Goal: Task Accomplishment & Management: Manage account settings

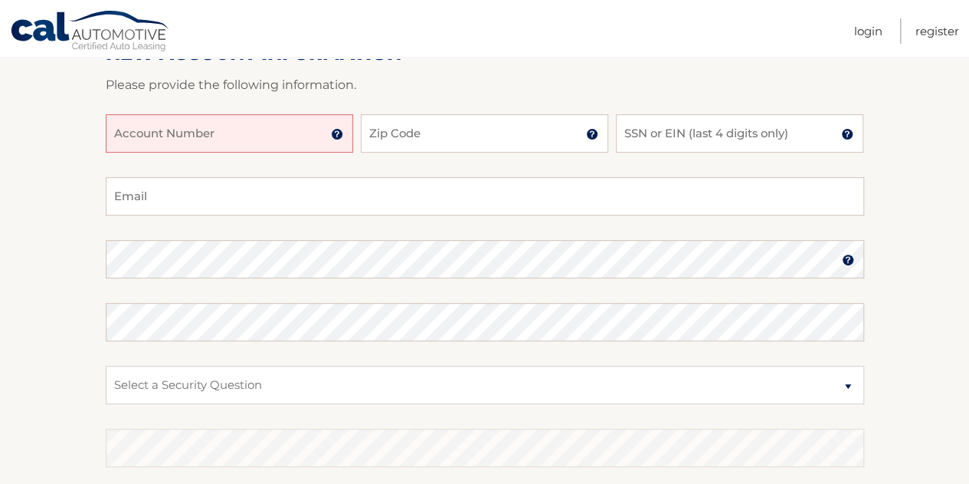
scroll to position [230, 0]
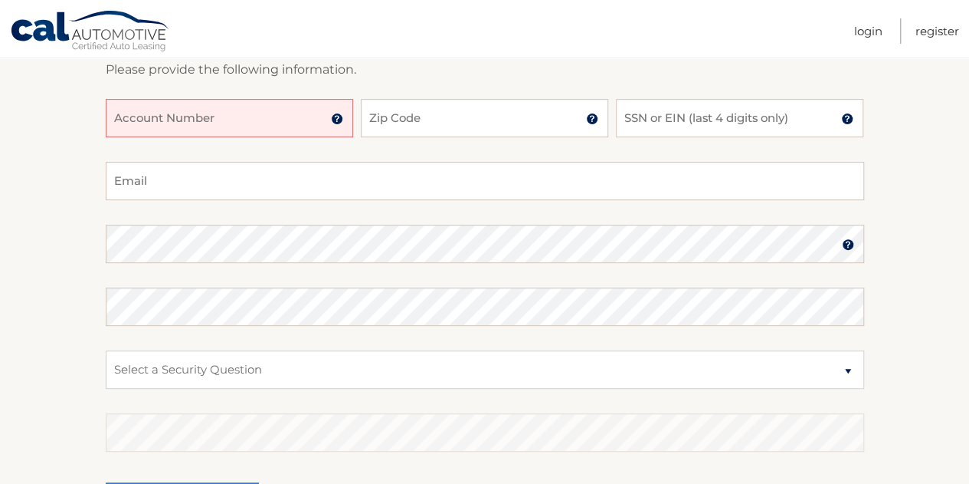
click at [205, 119] on input "Account Number" at bounding box center [230, 118] width 248 height 38
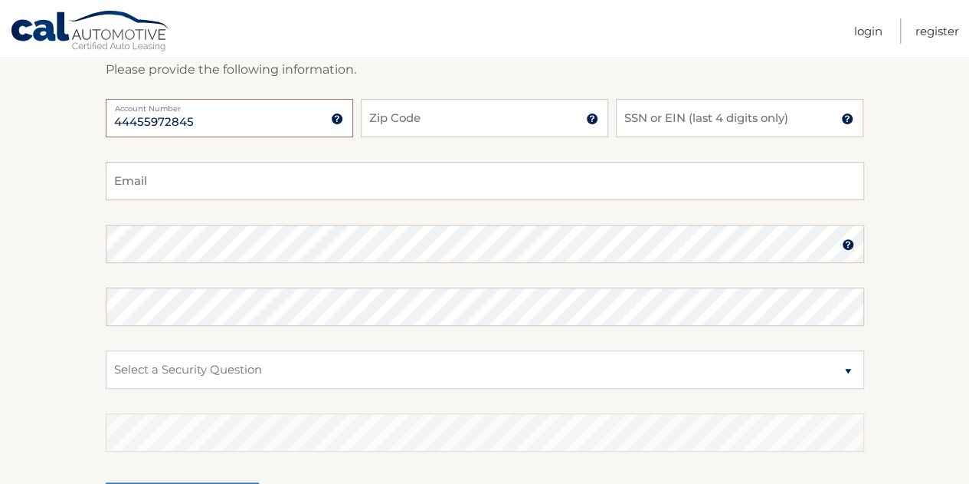
type input "44455972845"
click at [492, 119] on input "Zip Code" at bounding box center [485, 118] width 248 height 38
type input "07604"
click at [641, 116] on input "SSN or EIN (last 4 digits only)" at bounding box center [740, 118] width 248 height 38
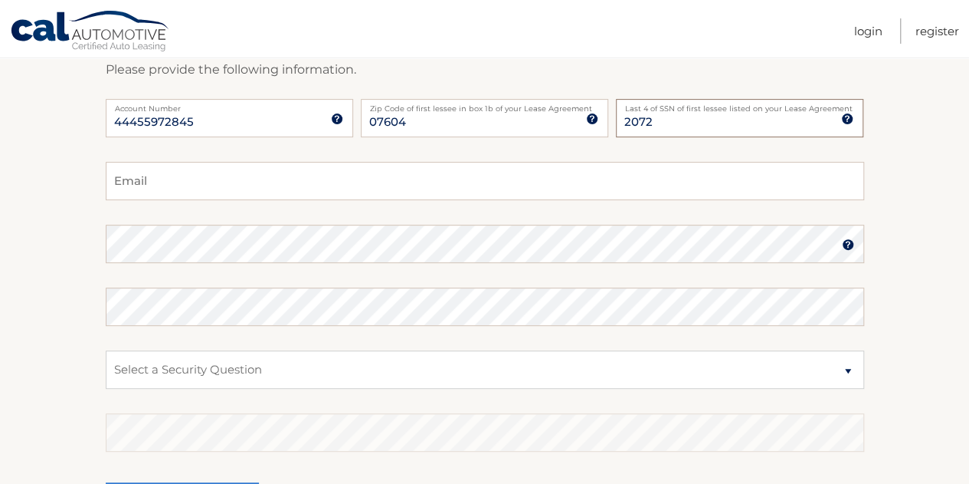
type input "2072"
type input "danalor513@yahoo.com"
click at [323, 360] on select "Select a Security Question What was the name of your elementary school? What is…" at bounding box center [485, 369] width 759 height 38
select select "1"
click at [106, 350] on select "Select a Security Question What was the name of your elementary school? What is…" at bounding box center [485, 369] width 759 height 38
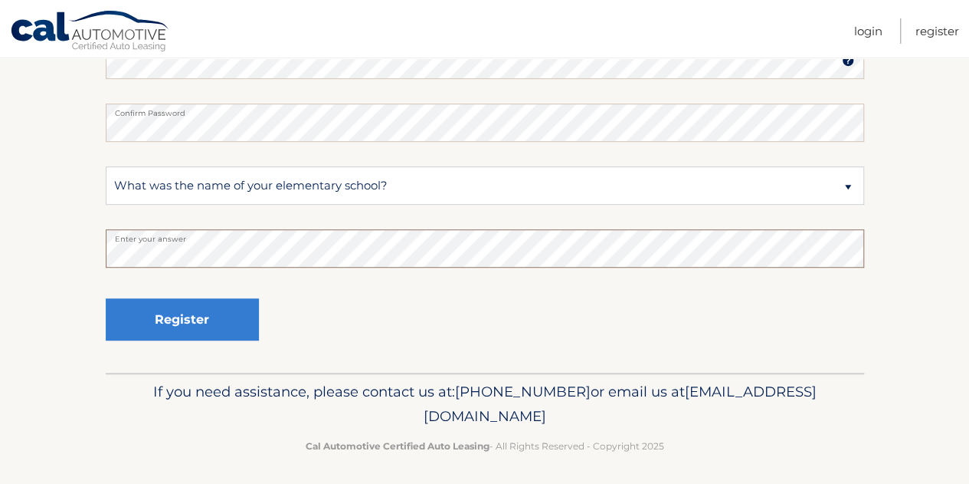
scroll to position [418, 0]
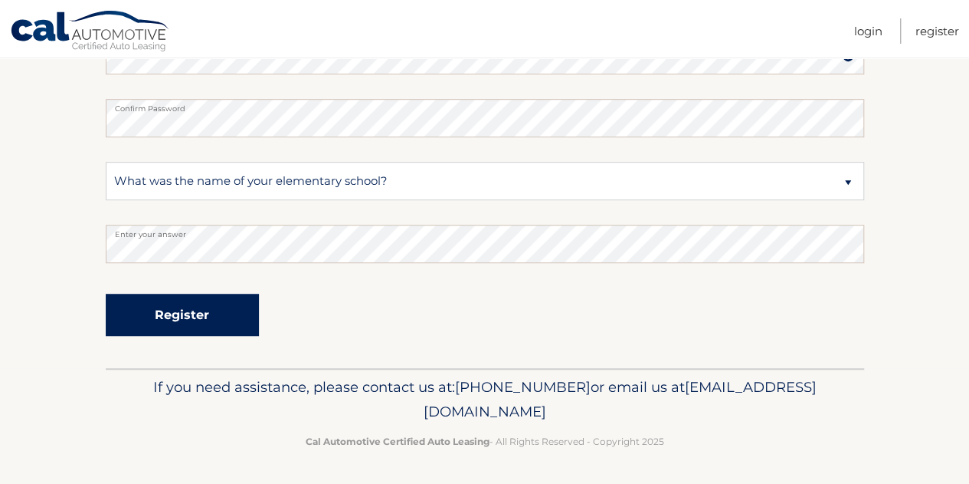
click at [218, 317] on button "Register" at bounding box center [182, 314] width 153 height 42
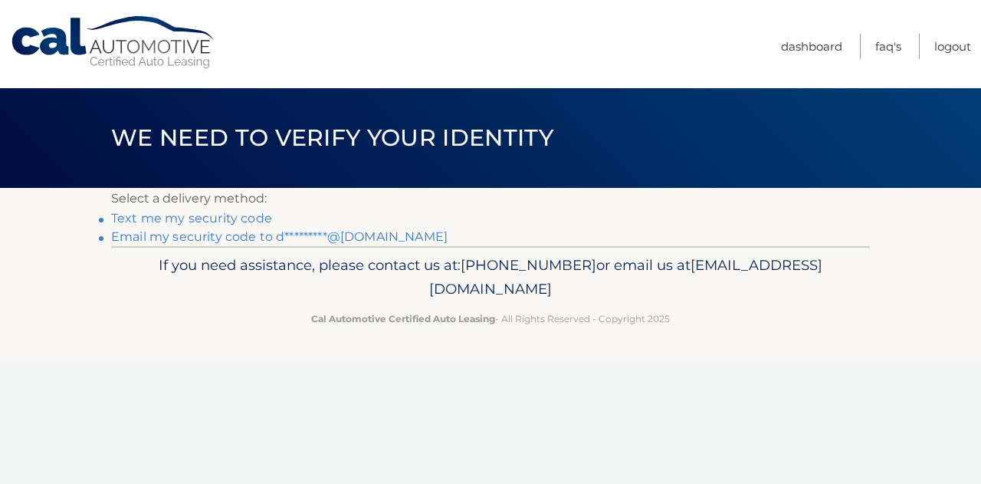
click at [248, 216] on link "Text me my security code" at bounding box center [191, 218] width 161 height 15
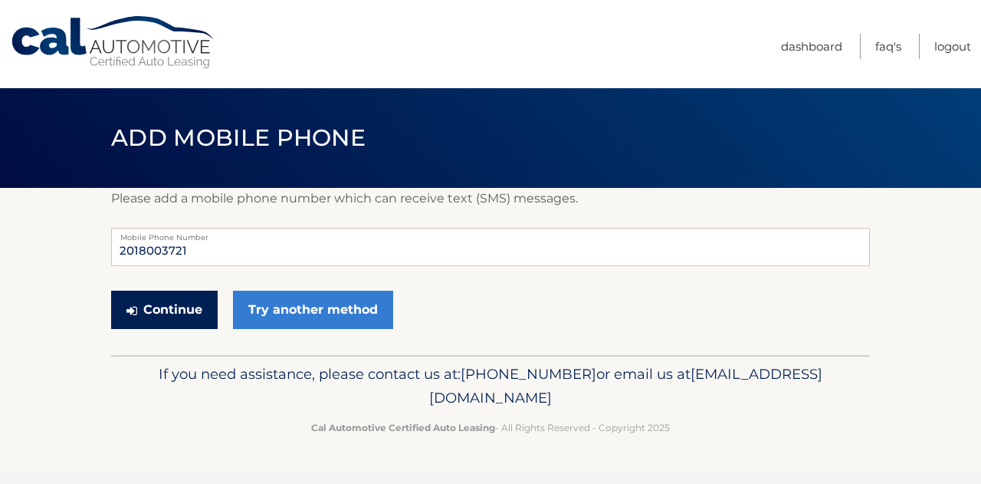
click at [190, 301] on button "Continue" at bounding box center [164, 309] width 107 height 38
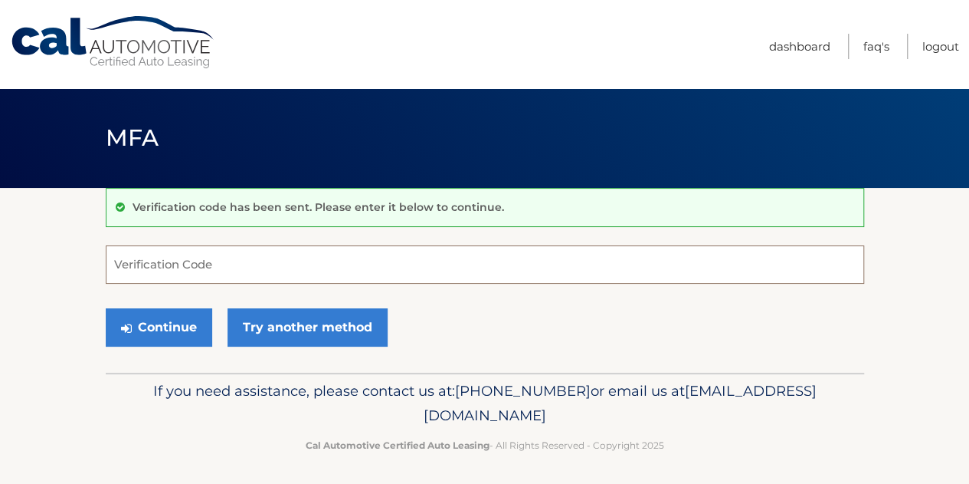
click at [168, 255] on input "Verification Code" at bounding box center [485, 264] width 759 height 38
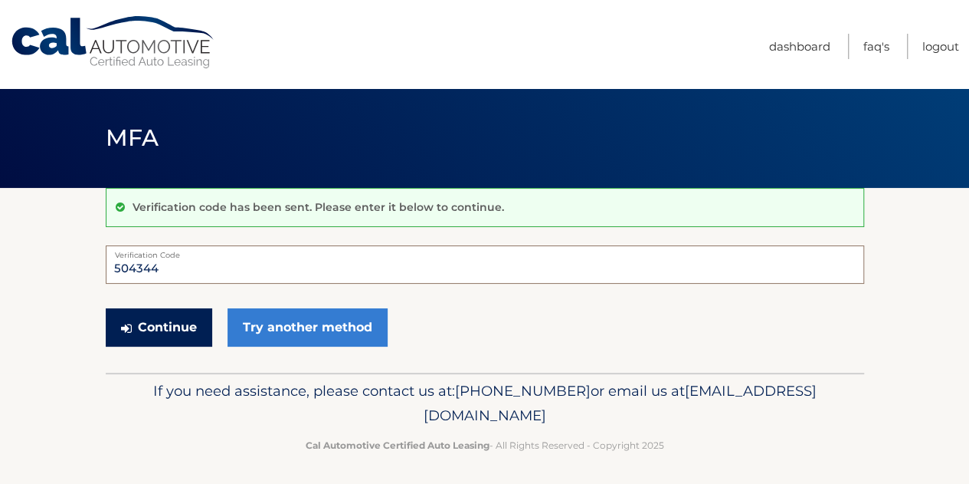
type input "504344"
click at [149, 326] on button "Continue" at bounding box center [159, 327] width 107 height 38
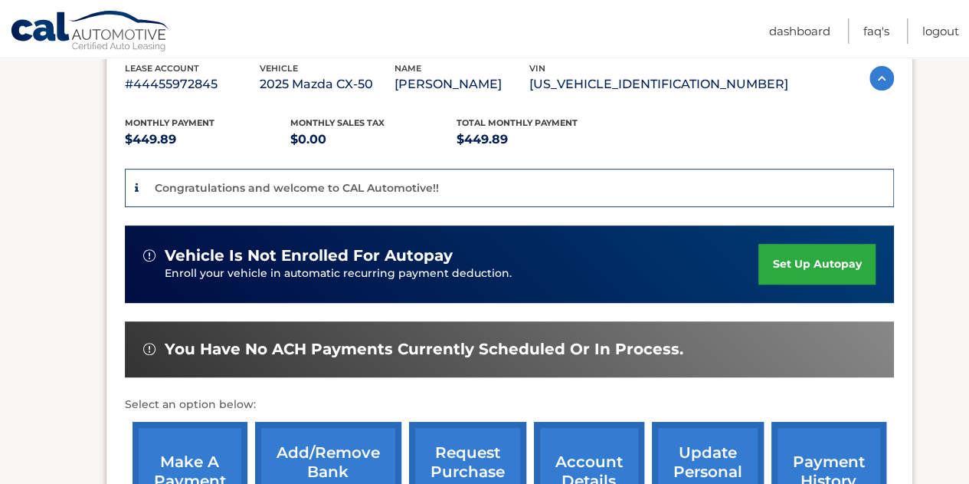
scroll to position [307, 0]
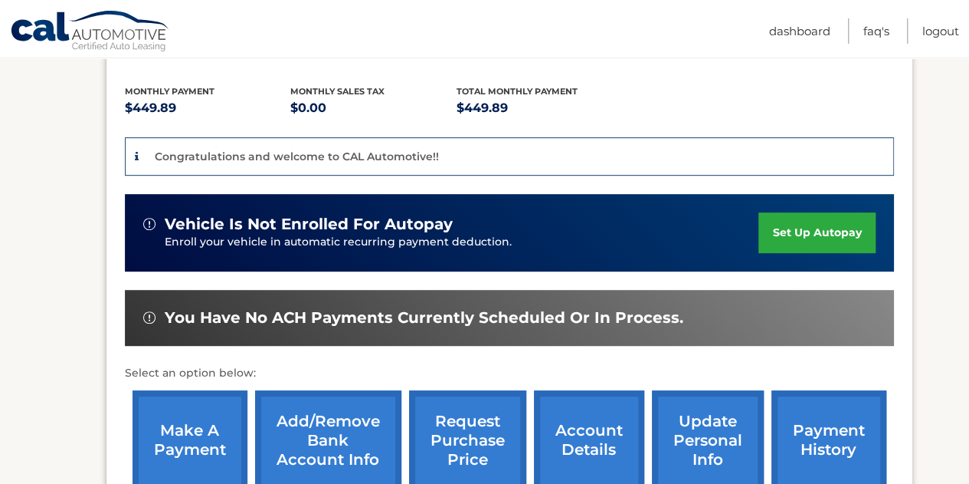
click at [792, 236] on link "set up autopay" at bounding box center [817, 232] width 116 height 41
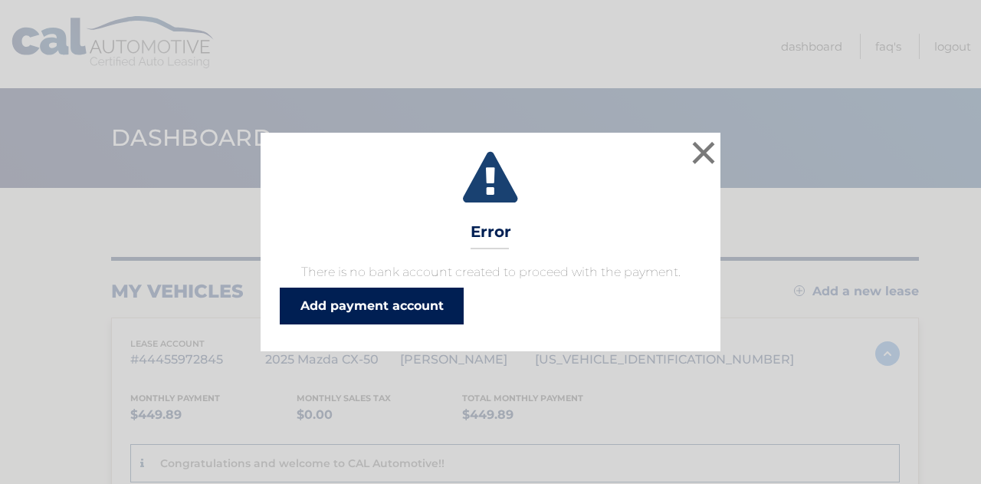
click at [431, 301] on link "Add payment account" at bounding box center [372, 305] width 184 height 37
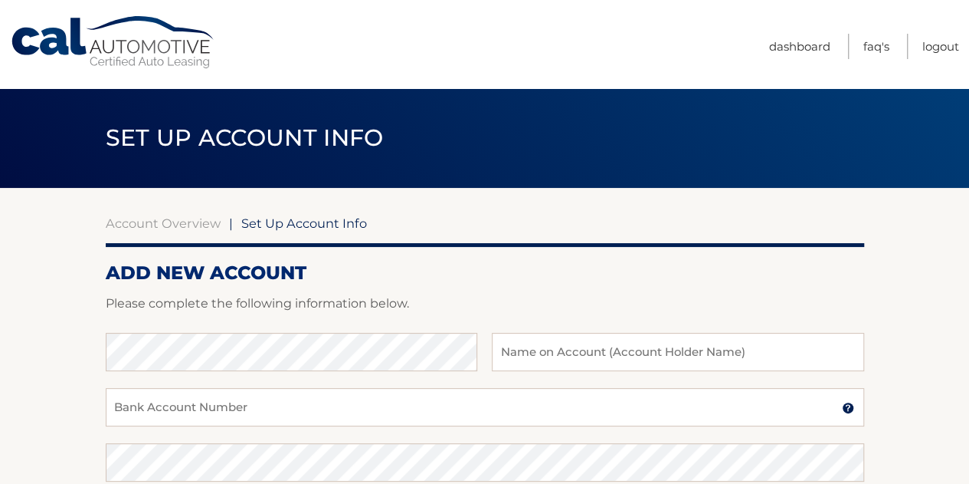
scroll to position [153, 0]
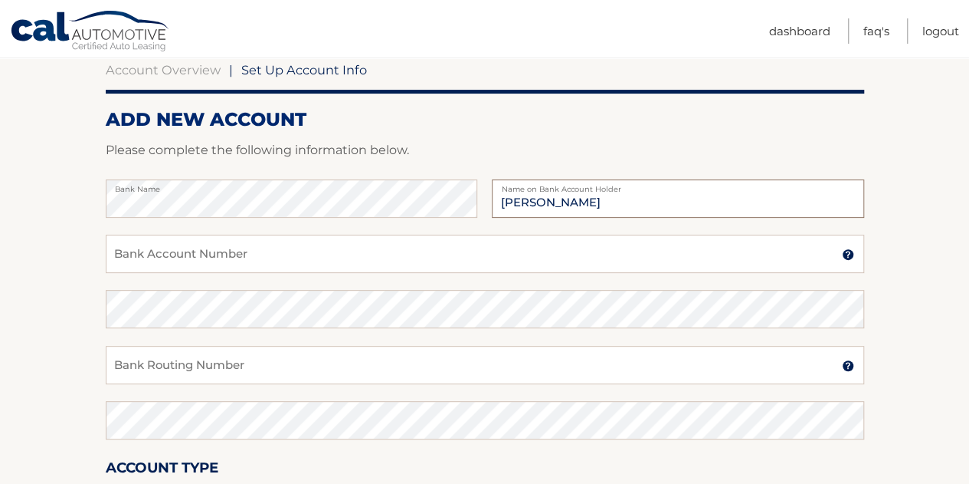
type input "[PERSON_NAME]"
click at [199, 249] on input "Bank Account Number" at bounding box center [485, 253] width 759 height 38
type input "855251567"
click at [159, 358] on input "Bank Routing Number" at bounding box center [485, 365] width 759 height 38
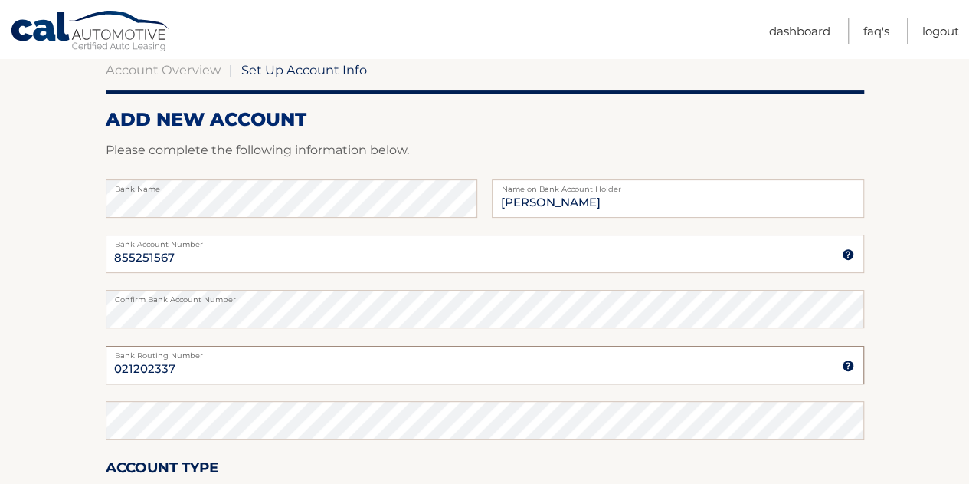
type input "021202337"
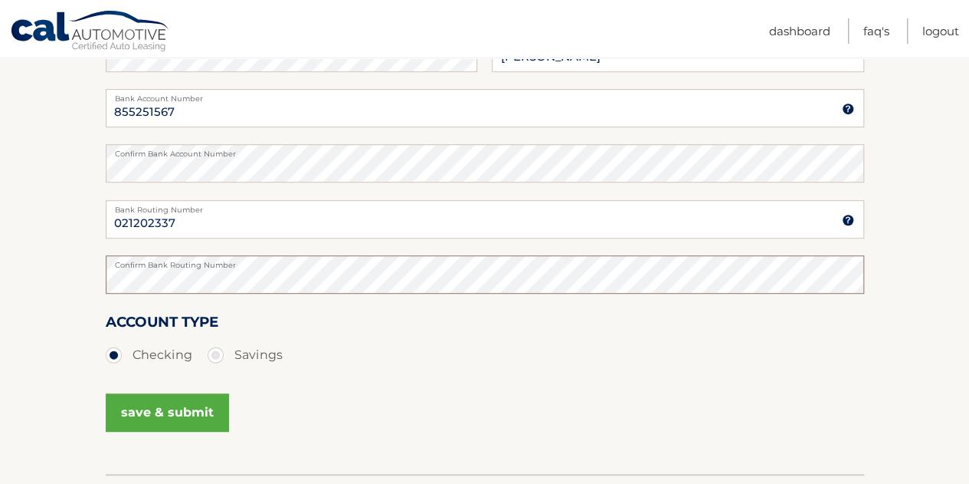
scroll to position [405, 0]
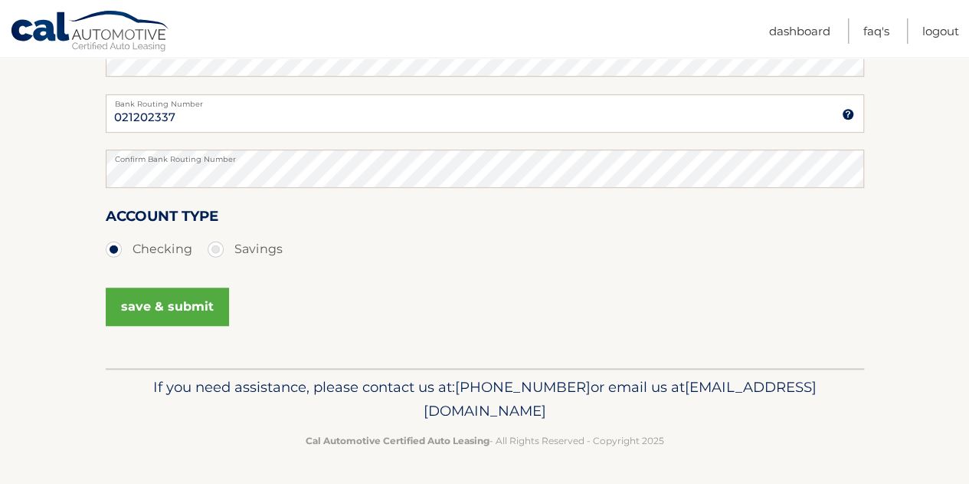
click at [202, 304] on button "save & submit" at bounding box center [167, 306] width 123 height 38
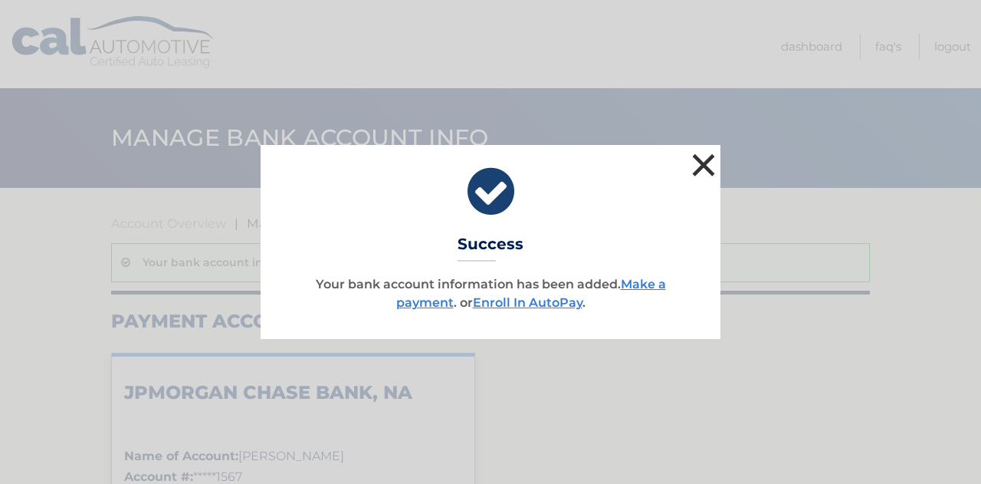
click at [712, 169] on button "×" at bounding box center [703, 164] width 31 height 31
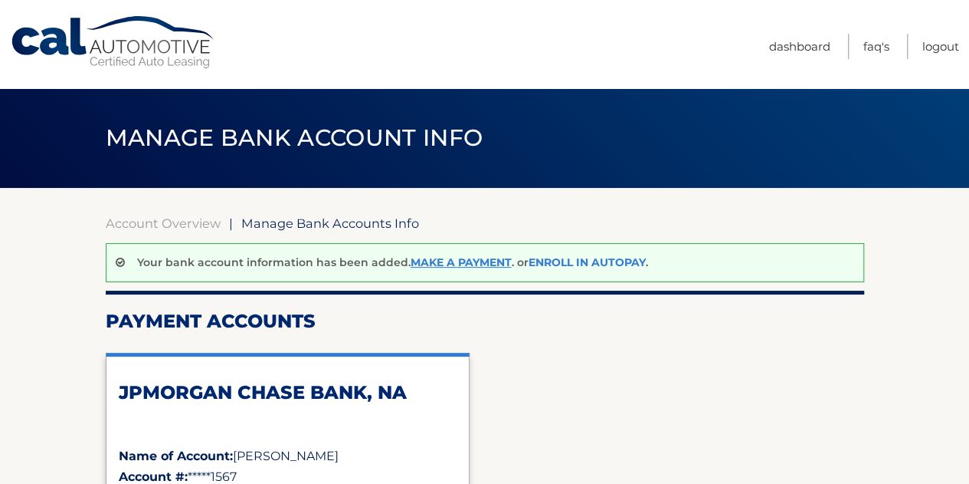
click at [583, 257] on link "Enroll In AutoPay" at bounding box center [587, 262] width 117 height 14
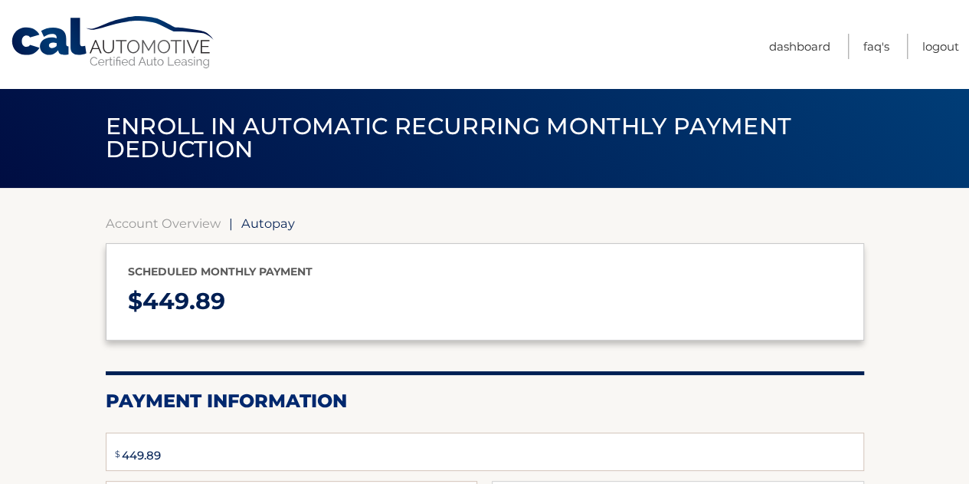
select select "ZDg3ZDY3ZGQtNmI5Ny00OWU0LWJlYzktOWRiNTZjMTY0MjU1"
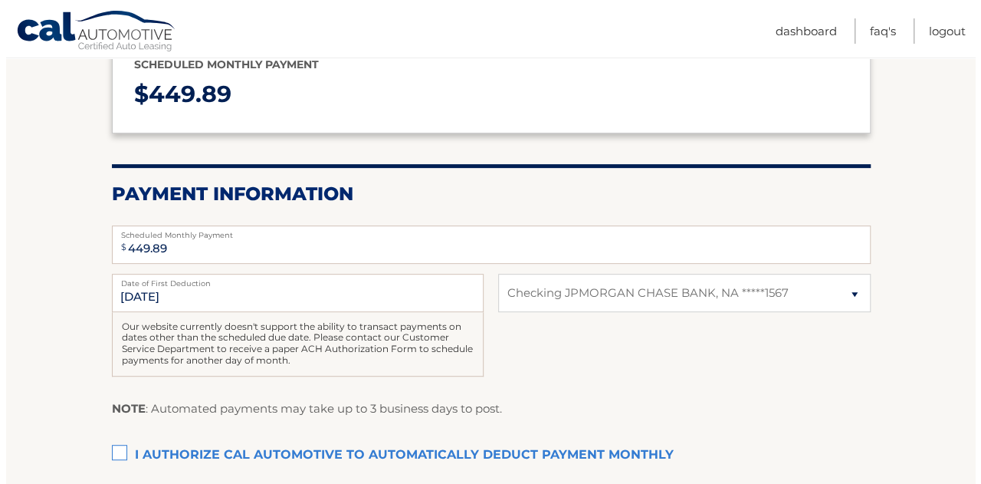
scroll to position [307, 0]
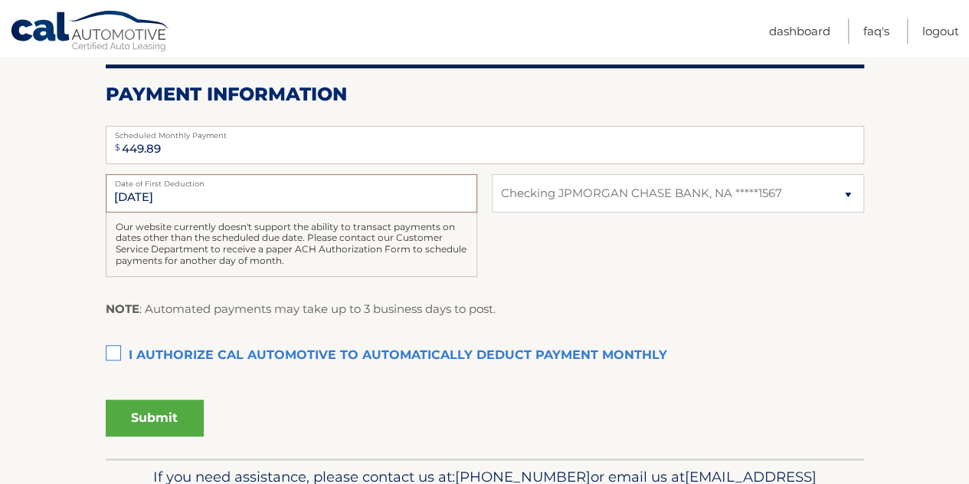
click at [135, 194] on input "[DATE]" at bounding box center [292, 193] width 372 height 38
click at [199, 177] on label "Date of First Deduction" at bounding box center [292, 180] width 372 height 12
click at [199, 177] on input "[DATE]" at bounding box center [292, 193] width 372 height 38
click at [183, 200] on input "[DATE]" at bounding box center [292, 193] width 372 height 38
drag, startPoint x: 110, startPoint y: 350, endPoint x: 113, endPoint y: 359, distance: 9.7
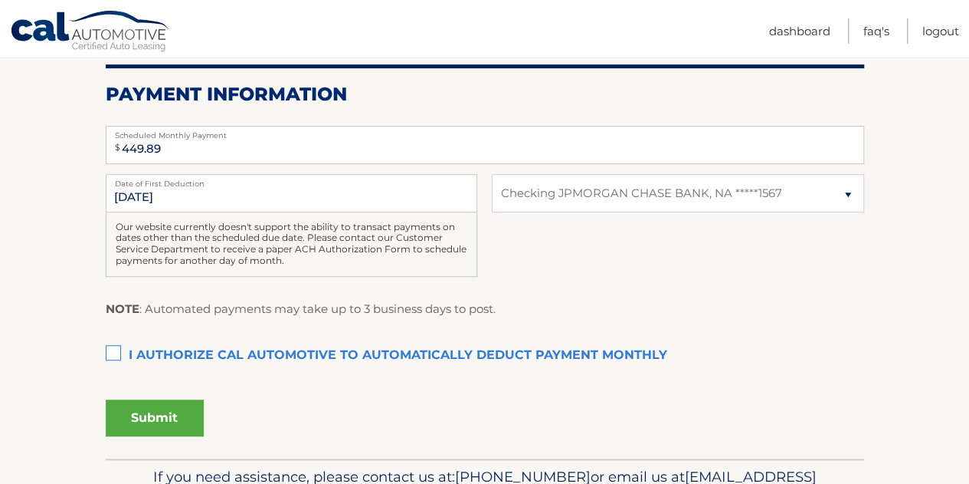
click at [110, 350] on label "I authorize cal automotive to automatically deduct payment monthly This checkbo…" at bounding box center [485, 355] width 759 height 31
click at [0, 0] on input "I authorize cal automotive to automatically deduct payment monthly This checkbo…" at bounding box center [0, 0] width 0 height 0
click at [162, 420] on button "Submit" at bounding box center [155, 417] width 98 height 37
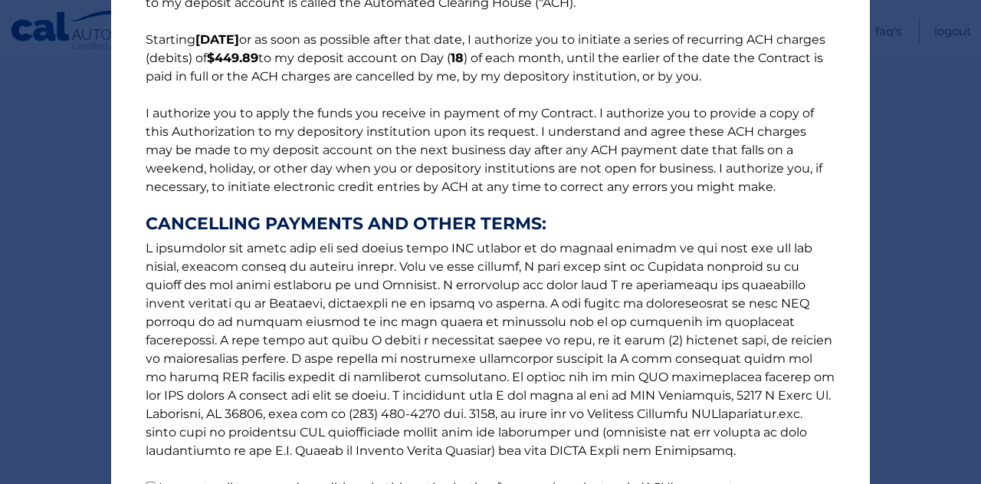
scroll to position [258, 0]
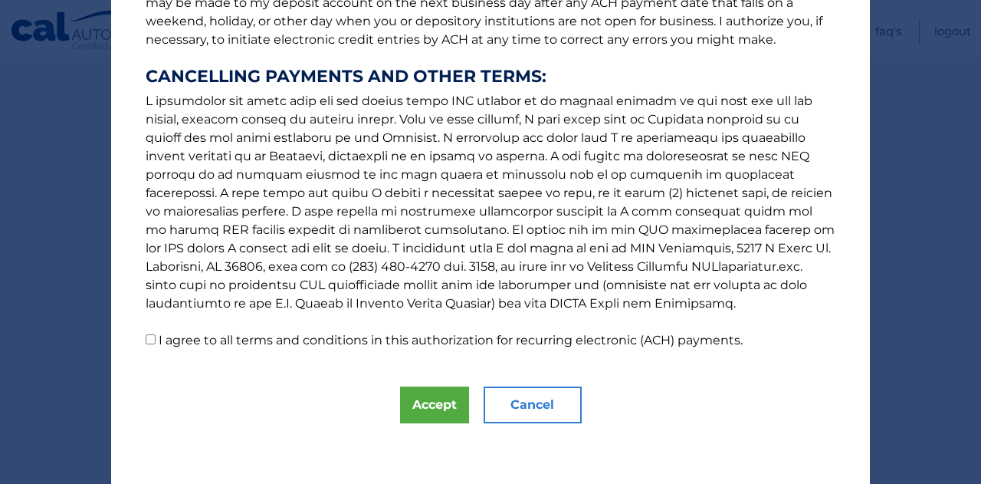
click at [229, 340] on label "I agree to all terms and conditions in this authorization for recurring electro…" at bounding box center [451, 340] width 584 height 15
click at [156, 340] on input "I agree to all terms and conditions in this authorization for recurring electro…" at bounding box center [151, 339] width 10 height 10
checkbox input "true"
click at [422, 408] on button "Accept" at bounding box center [434, 404] width 69 height 37
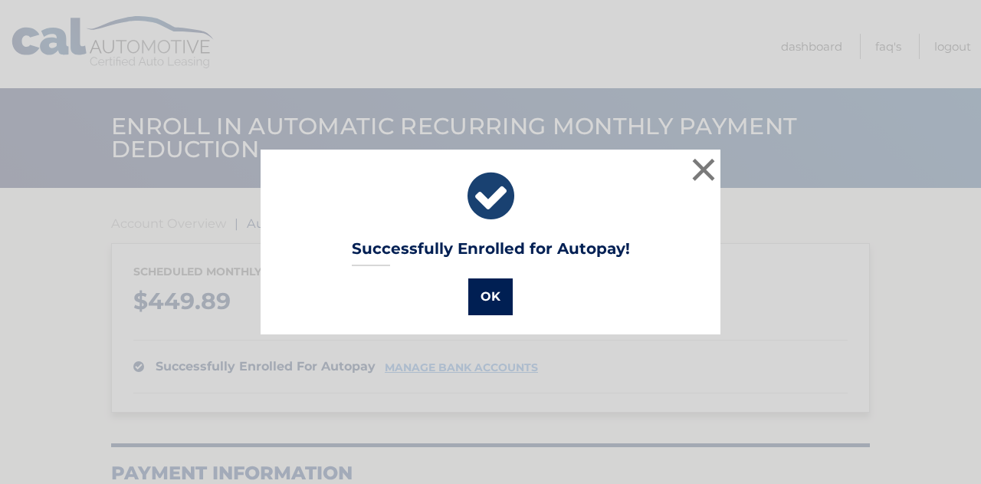
click at [484, 284] on button "OK" at bounding box center [490, 296] width 44 height 37
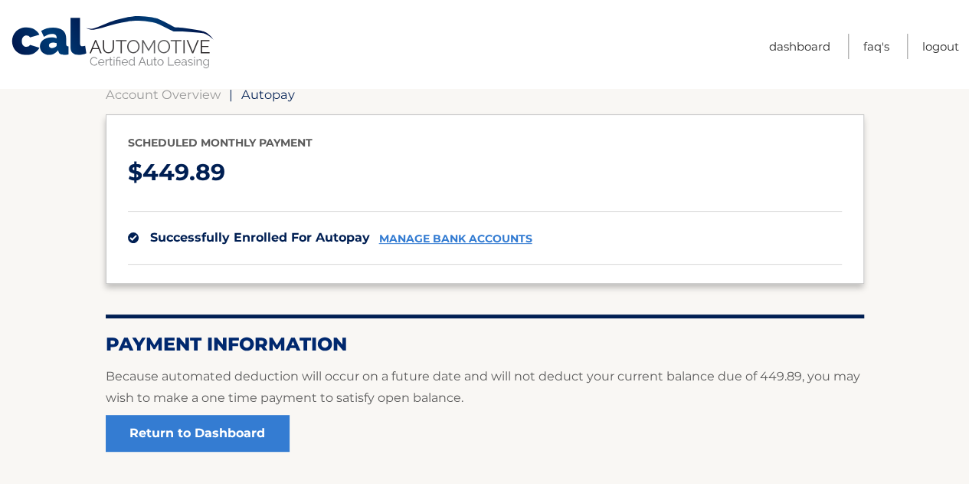
scroll to position [248, 0]
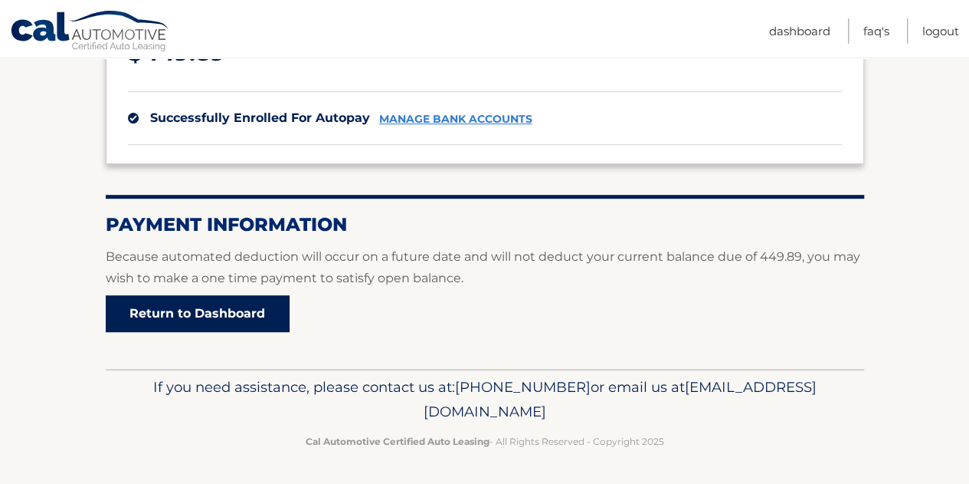
drag, startPoint x: 247, startPoint y: 322, endPoint x: 279, endPoint y: 309, distance: 34.7
click at [247, 322] on link "Return to Dashboard" at bounding box center [198, 313] width 184 height 37
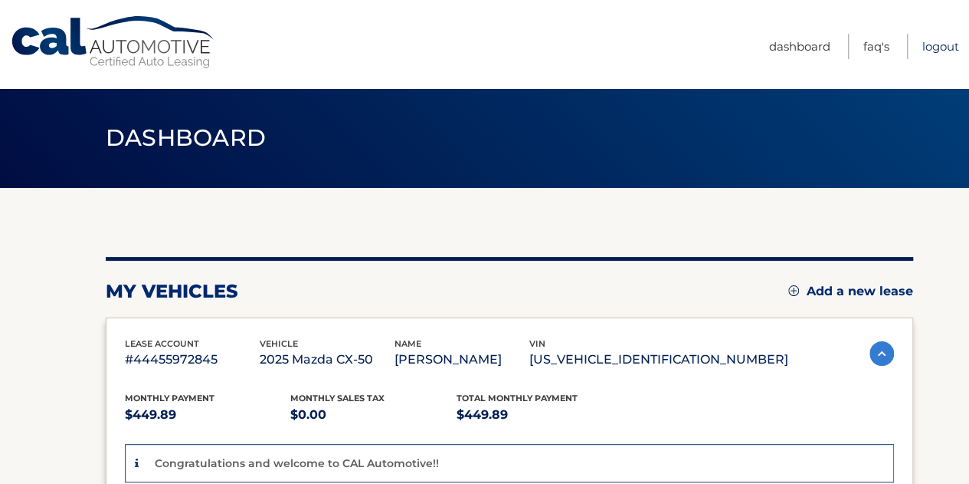
click at [937, 51] on link "Logout" at bounding box center [941, 46] width 37 height 25
